Goal: Information Seeking & Learning: Learn about a topic

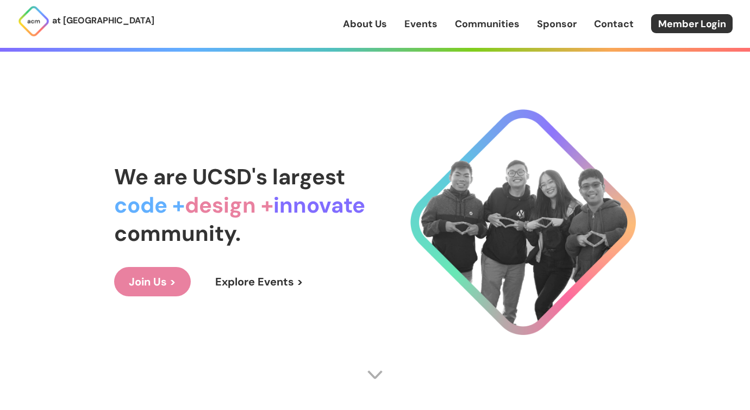
click at [372, 24] on link "About Us" at bounding box center [365, 24] width 44 height 14
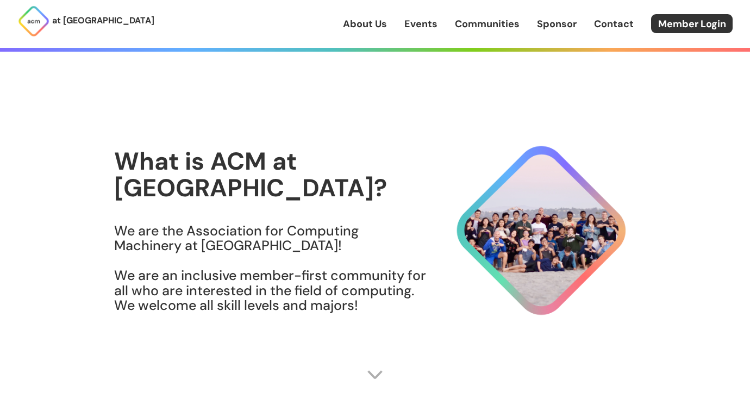
click at [412, 28] on link "Events" at bounding box center [420, 24] width 33 height 14
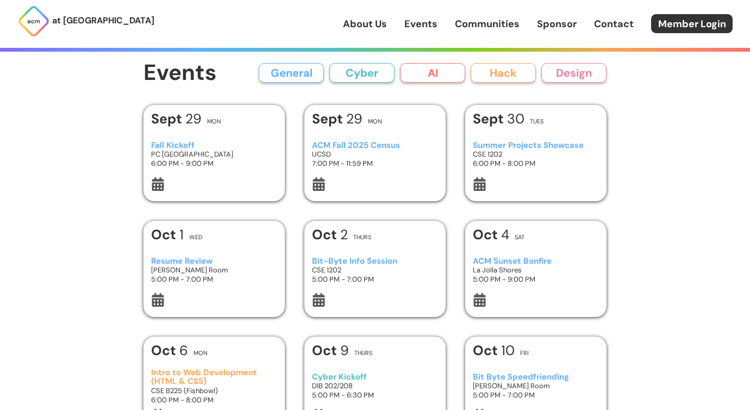
click at [488, 32] on div "About Us Events Communities Sponsor Contact Member Login" at bounding box center [546, 23] width 407 height 19
click at [336, 138] on div "ACM Fall 2025 Census UCSD 7:00 PM - 11:59 PM" at bounding box center [375, 154] width 127 height 46
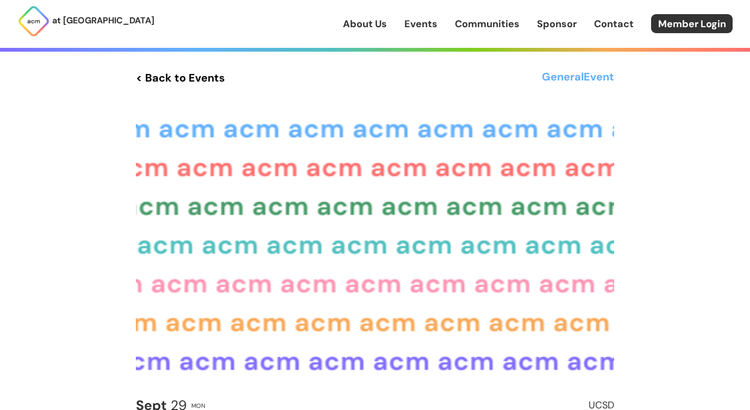
click at [336, 138] on img at bounding box center [375, 243] width 478 height 269
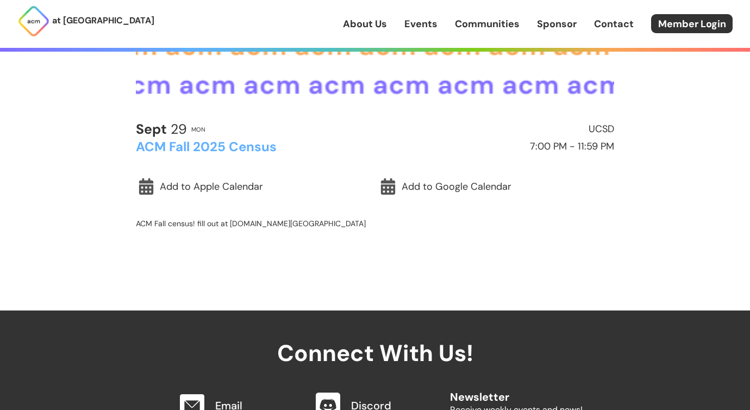
scroll to position [429, 0]
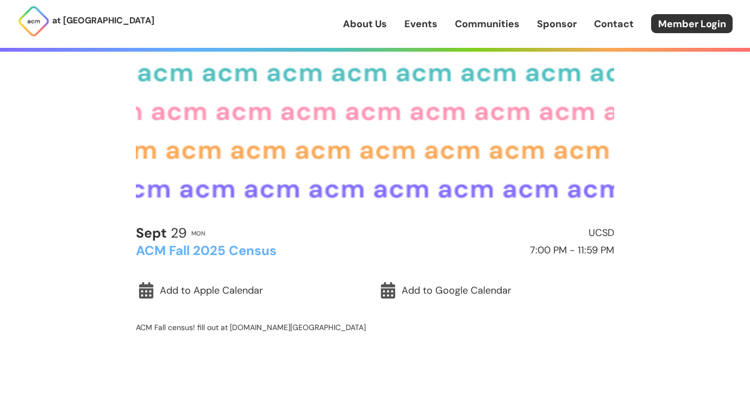
scroll to position [148, 0]
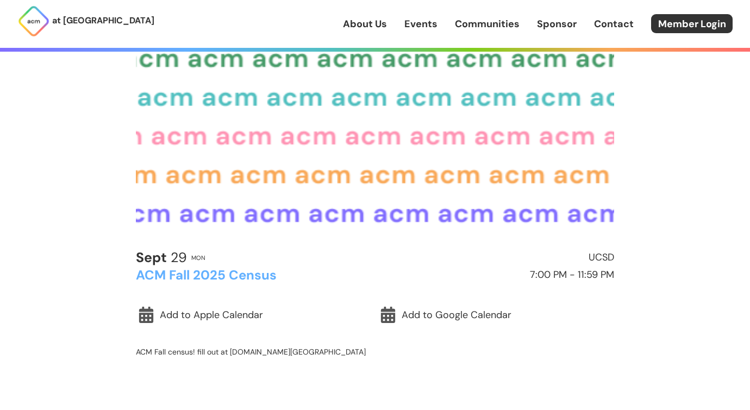
click at [137, 91] on img at bounding box center [375, 95] width 478 height 269
click at [234, 350] on p "ACM Fall census! fill out at [DOMAIN_NAME][GEOGRAPHIC_DATA]" at bounding box center [375, 352] width 478 height 10
drag, startPoint x: 234, startPoint y: 350, endPoint x: 307, endPoint y: 350, distance: 72.8
click at [307, 350] on p "ACM Fall census! fill out at [DOMAIN_NAME][GEOGRAPHIC_DATA]" at bounding box center [375, 352] width 478 height 10
copy p "[DOMAIN_NAME][URL]"
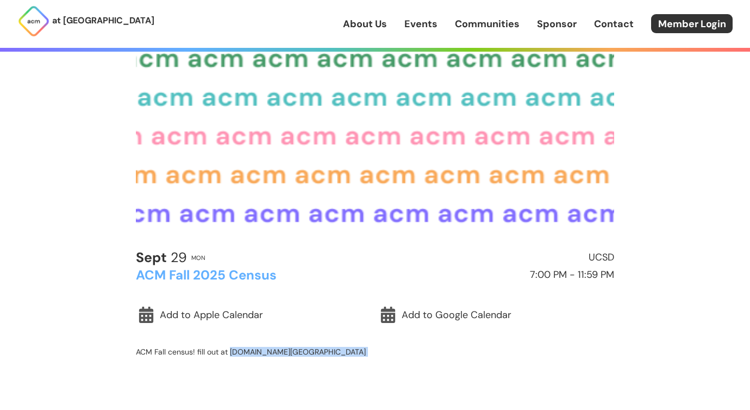
scroll to position [0, 0]
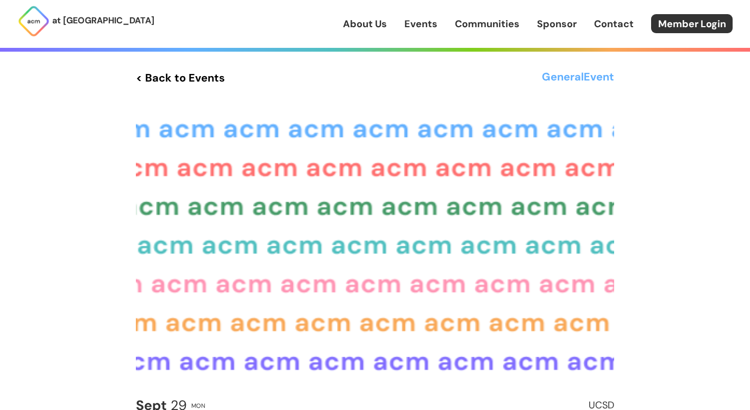
click at [142, 79] on link "< Back to Events" at bounding box center [180, 78] width 89 height 20
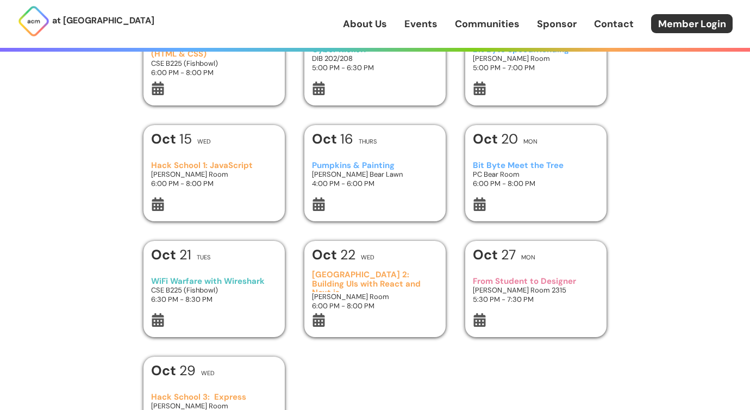
scroll to position [323, 0]
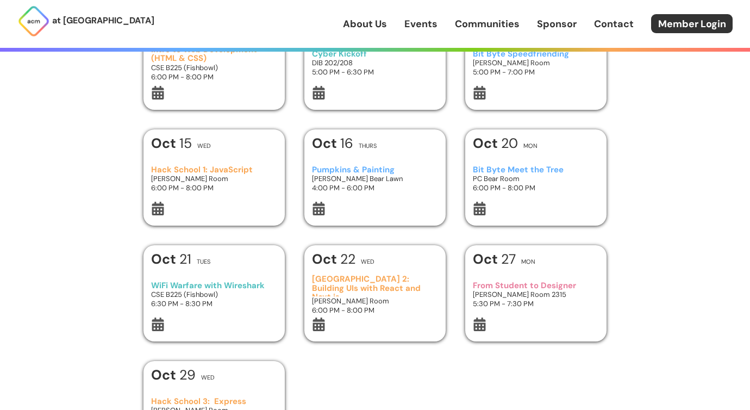
click at [480, 21] on link "Communities" at bounding box center [487, 24] width 65 height 14
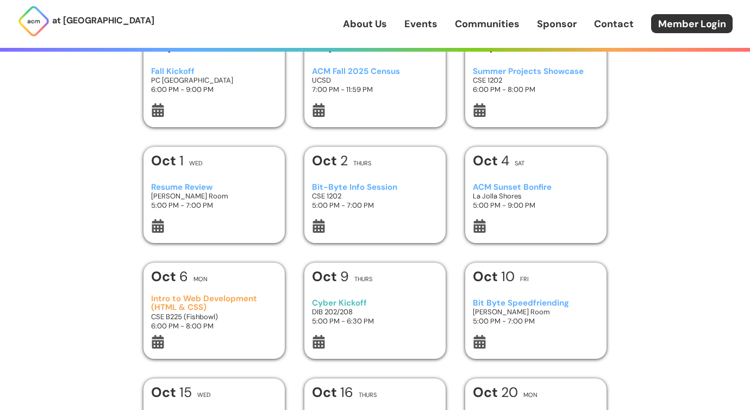
scroll to position [0, 0]
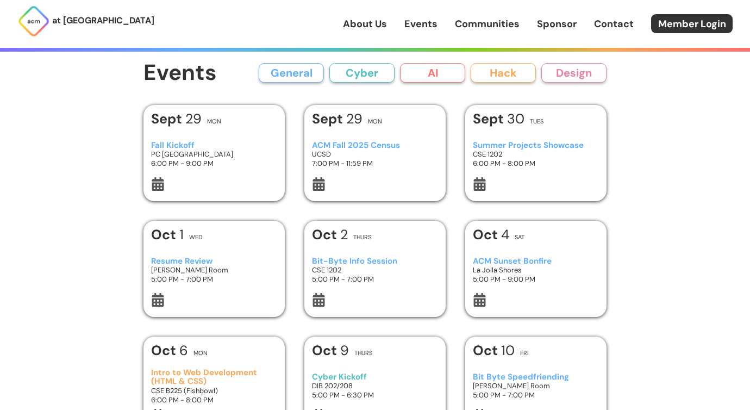
click at [463, 28] on link "Communities" at bounding box center [487, 24] width 65 height 14
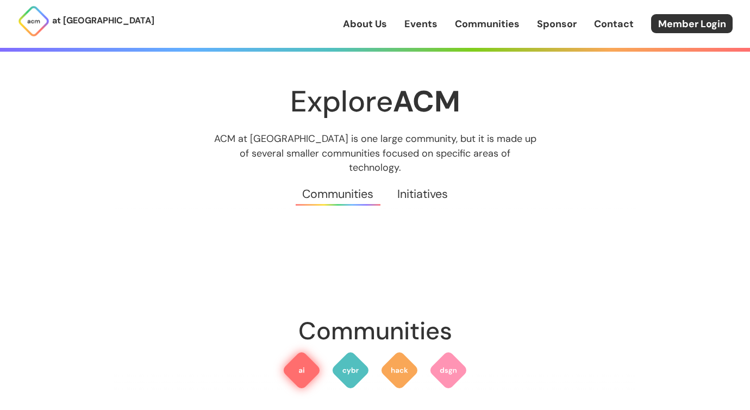
click at [317, 355] on img at bounding box center [301, 369] width 39 height 39
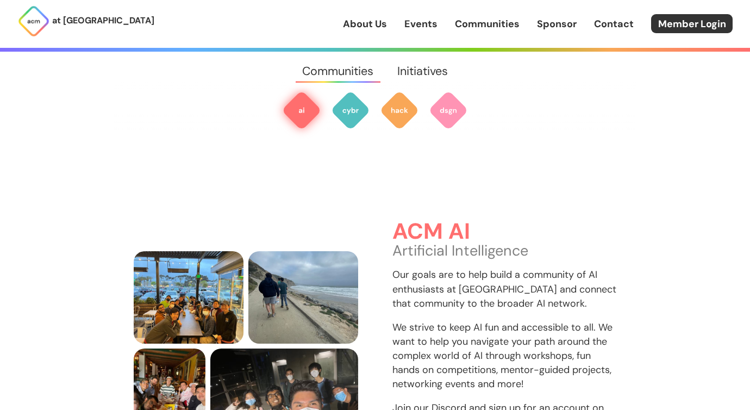
scroll to position [197, 0]
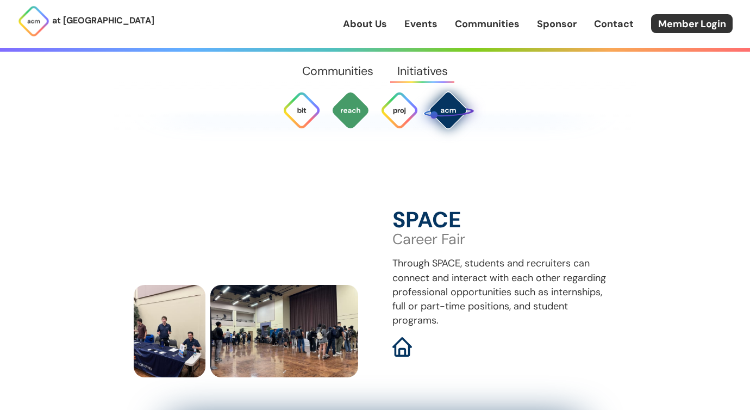
scroll to position [3123, 0]
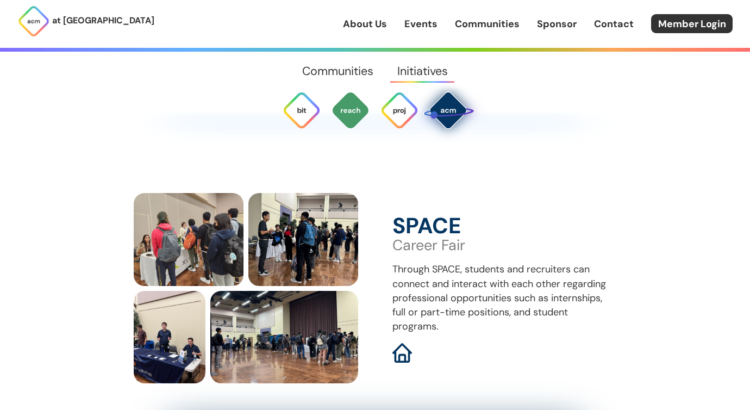
click at [644, 31] on div "About Us Events Communities Sponsor Contact Member Login" at bounding box center [546, 23] width 407 height 19
click at [656, 30] on link "Member Login" at bounding box center [692, 23] width 82 height 19
